Goal: Task Accomplishment & Management: Complete application form

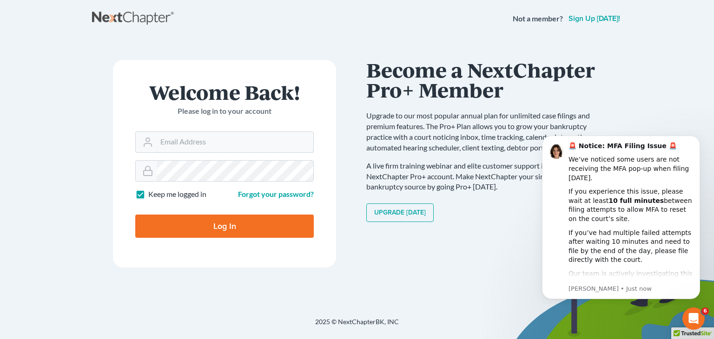
type input "[EMAIL_ADDRESS][DOMAIN_NAME]"
click at [198, 218] on input "Log In" at bounding box center [224, 226] width 178 height 23
type input "Thinking..."
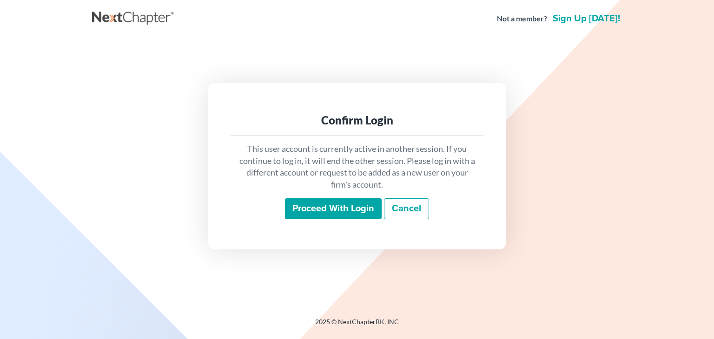
click at [329, 214] on input "Proceed with login" at bounding box center [333, 208] width 97 height 21
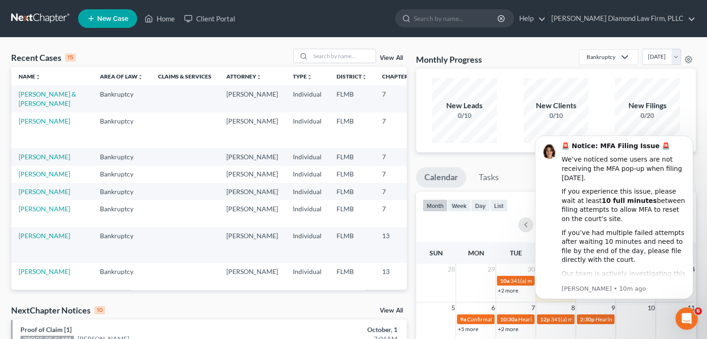
click at [118, 20] on span "New Case" at bounding box center [112, 18] width 31 height 7
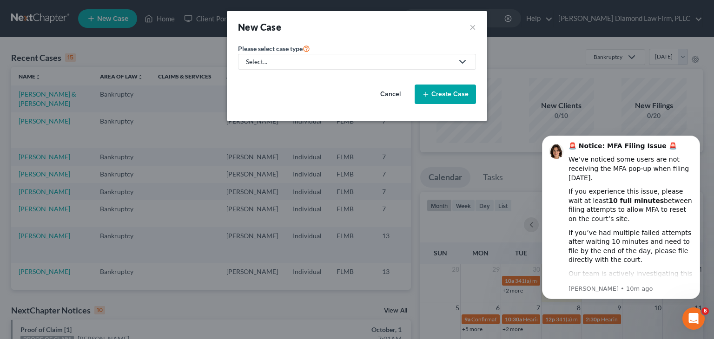
click at [266, 64] on div "Select..." at bounding box center [349, 61] width 207 height 9
click at [271, 77] on div "Bankruptcy" at bounding box center [266, 79] width 39 height 9
select select "15"
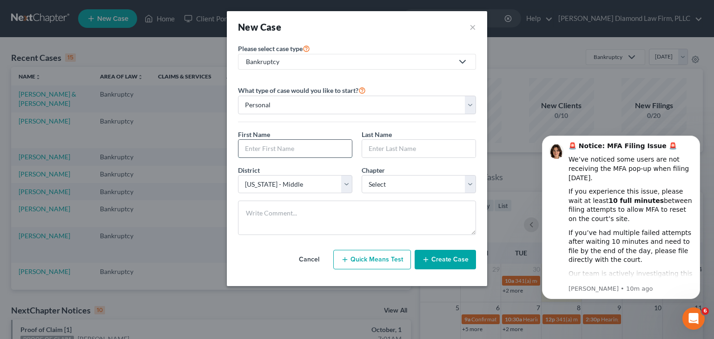
click at [265, 148] on input "text" at bounding box center [294, 149] width 113 height 18
type input "[PERSON_NAME]"
click at [380, 145] on input "text" at bounding box center [418, 149] width 113 height 18
type input "a"
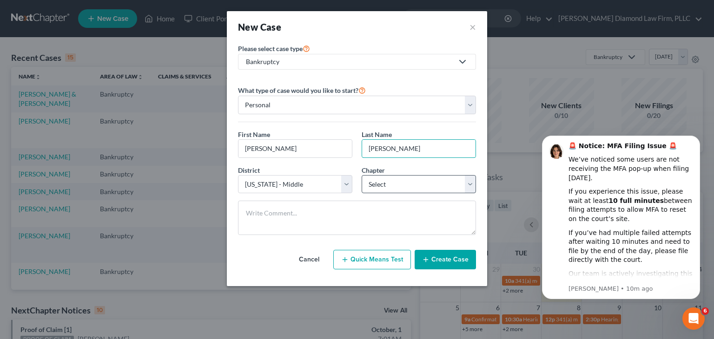
type input "[PERSON_NAME]"
click at [391, 186] on select "Select 7 11 12 13" at bounding box center [419, 184] width 114 height 19
select select "0"
click at [362, 175] on select "Select 7 11 12 13" at bounding box center [419, 184] width 114 height 19
click at [450, 260] on button "Create Case" at bounding box center [445, 260] width 61 height 20
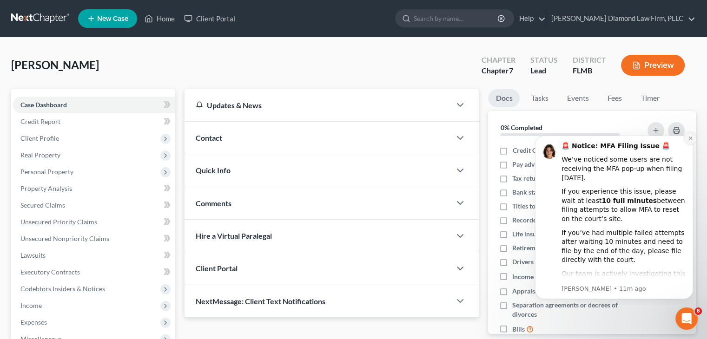
click at [689, 137] on icon "Dismiss notification" at bounding box center [689, 138] width 3 height 3
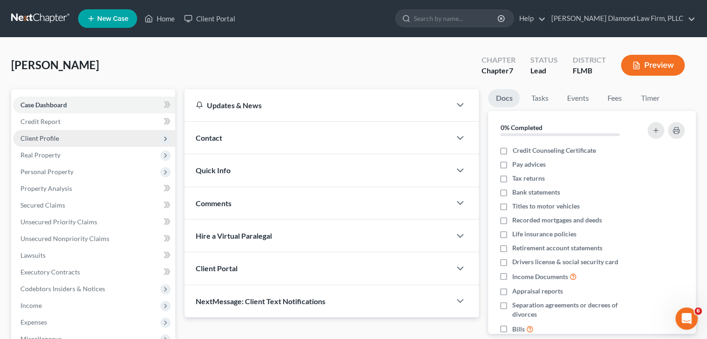
click at [48, 142] on span "Client Profile" at bounding box center [94, 138] width 162 height 17
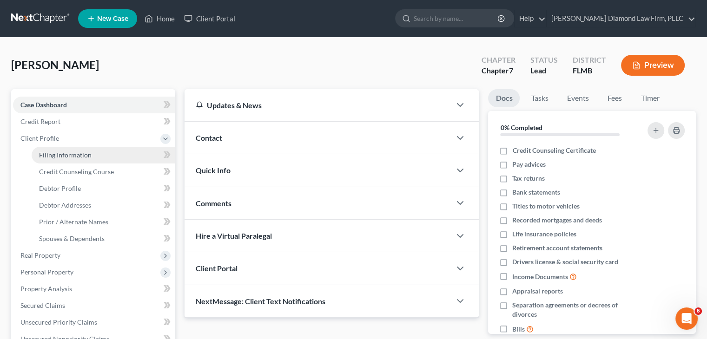
click at [50, 153] on span "Filing Information" at bounding box center [65, 155] width 53 height 8
select select "1"
select select "0"
select select "15"
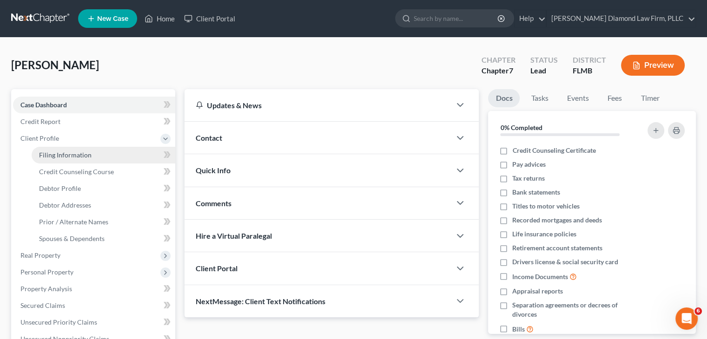
select select "9"
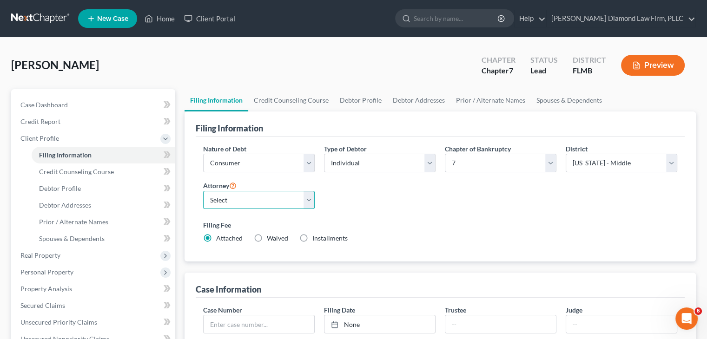
click at [232, 206] on select "Select [PERSON_NAME] - FLMB [PERSON_NAME] - FLSB [PERSON_NAME] - FLNB" at bounding box center [259, 200] width 112 height 19
select select "0"
click at [203, 191] on select "Select [PERSON_NAME] - FLMB [PERSON_NAME] - FLSB [PERSON_NAME] - FLNB" at bounding box center [259, 200] width 112 height 19
click at [370, 99] on link "Debtor Profile" at bounding box center [360, 100] width 53 height 22
select select "0"
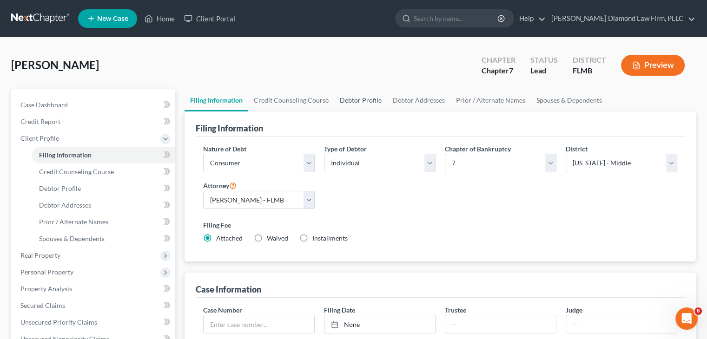
select select "0"
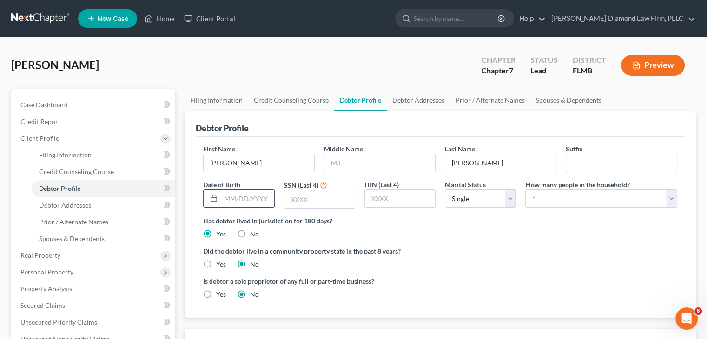
click at [247, 201] on input "text" at bounding box center [247, 199] width 53 height 18
type input "[DATE]"
click at [305, 199] on input "text" at bounding box center [319, 200] width 70 height 18
type input "5881"
click at [423, 100] on link "Debtor Addresses" at bounding box center [418, 100] width 63 height 22
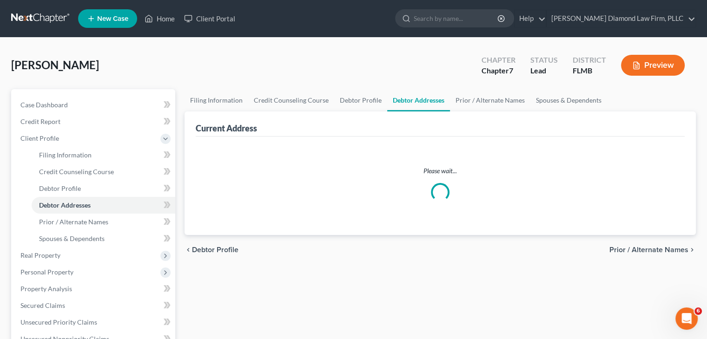
select select "0"
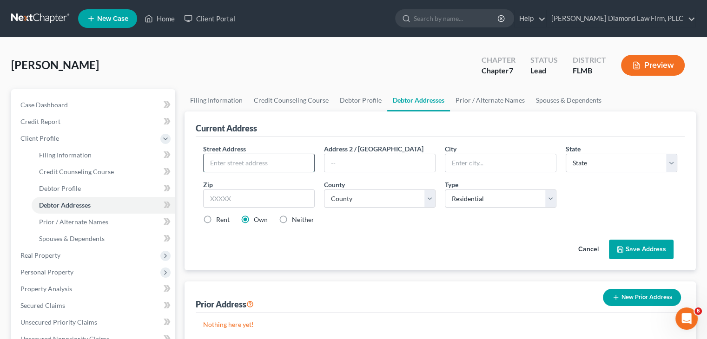
click at [253, 164] on input "text" at bounding box center [259, 163] width 111 height 18
type input "[STREET_ADDRESS]"
click at [470, 161] on input "text" at bounding box center [500, 163] width 111 height 18
type input "Largo"
drag, startPoint x: 633, startPoint y: 162, endPoint x: 607, endPoint y: 176, distance: 29.3
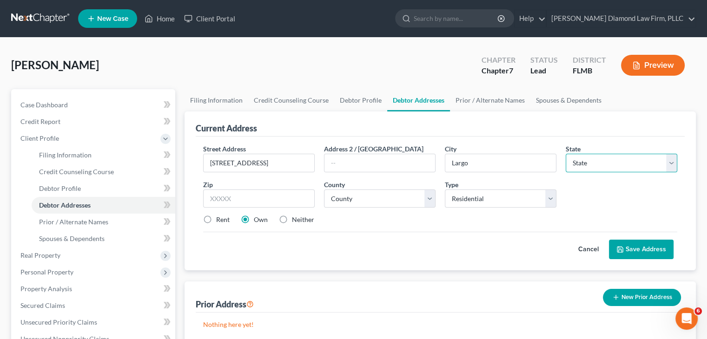
click at [633, 162] on select "State [US_STATE] AK AR AZ CA CO CT DE DC [GEOGRAPHIC_DATA] [GEOGRAPHIC_DATA] GU…" at bounding box center [622, 163] width 112 height 19
select select "9"
click at [566, 154] on select "State [US_STATE] AK AR AZ CA CO CT DE DC [GEOGRAPHIC_DATA] [GEOGRAPHIC_DATA] GU…" at bounding box center [622, 163] width 112 height 19
click at [245, 197] on input "text" at bounding box center [259, 199] width 112 height 19
type input "33770"
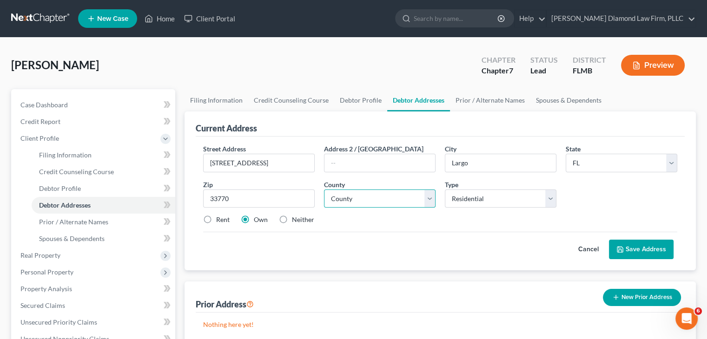
click at [377, 196] on select "County [GEOGRAPHIC_DATA] [GEOGRAPHIC_DATA] [GEOGRAPHIC_DATA] [GEOGRAPHIC_DATA] …" at bounding box center [380, 199] width 112 height 19
select select "51"
click at [324, 190] on select "County [GEOGRAPHIC_DATA] [GEOGRAPHIC_DATA] [GEOGRAPHIC_DATA] [GEOGRAPHIC_DATA] …" at bounding box center [380, 199] width 112 height 19
click at [631, 244] on button "Save Address" at bounding box center [641, 250] width 65 height 20
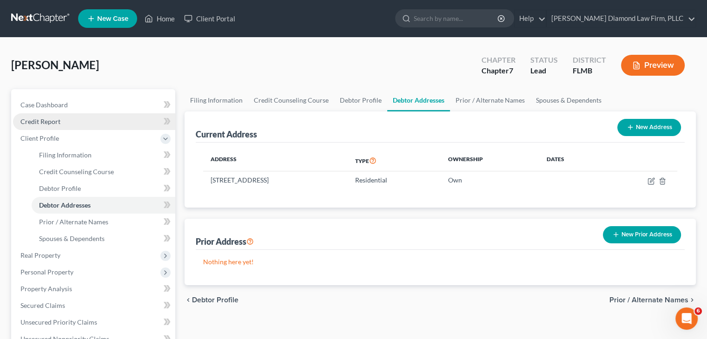
click at [59, 119] on span "Credit Report" at bounding box center [40, 122] width 40 height 8
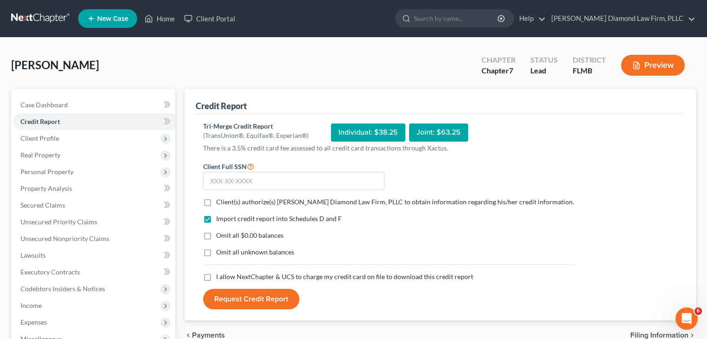
click at [216, 203] on label "Client(s) authorize(s) [PERSON_NAME] Diamond Law Firm, PLLC to obtain informati…" at bounding box center [395, 202] width 358 height 9
click at [220, 203] on input "Client(s) authorize(s) [PERSON_NAME] Diamond Law Firm, PLLC to obtain informati…" at bounding box center [223, 201] width 6 height 6
checkbox input "true"
click at [216, 278] on label "I allow NextChapter & UCS to charge my credit card on file to download this cre…" at bounding box center [344, 276] width 257 height 9
click at [220, 278] on input "I allow NextChapter & UCS to charge my credit card on file to download this cre…" at bounding box center [223, 275] width 6 height 6
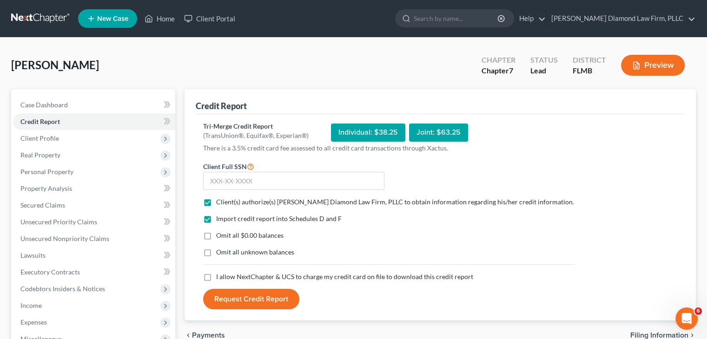
checkbox input "true"
click at [251, 182] on input "text" at bounding box center [293, 181] width 181 height 19
type input "265-87-5881"
click at [275, 296] on button "Request Credit Report" at bounding box center [251, 299] width 96 height 20
